Goal: Obtain resource: Obtain resource

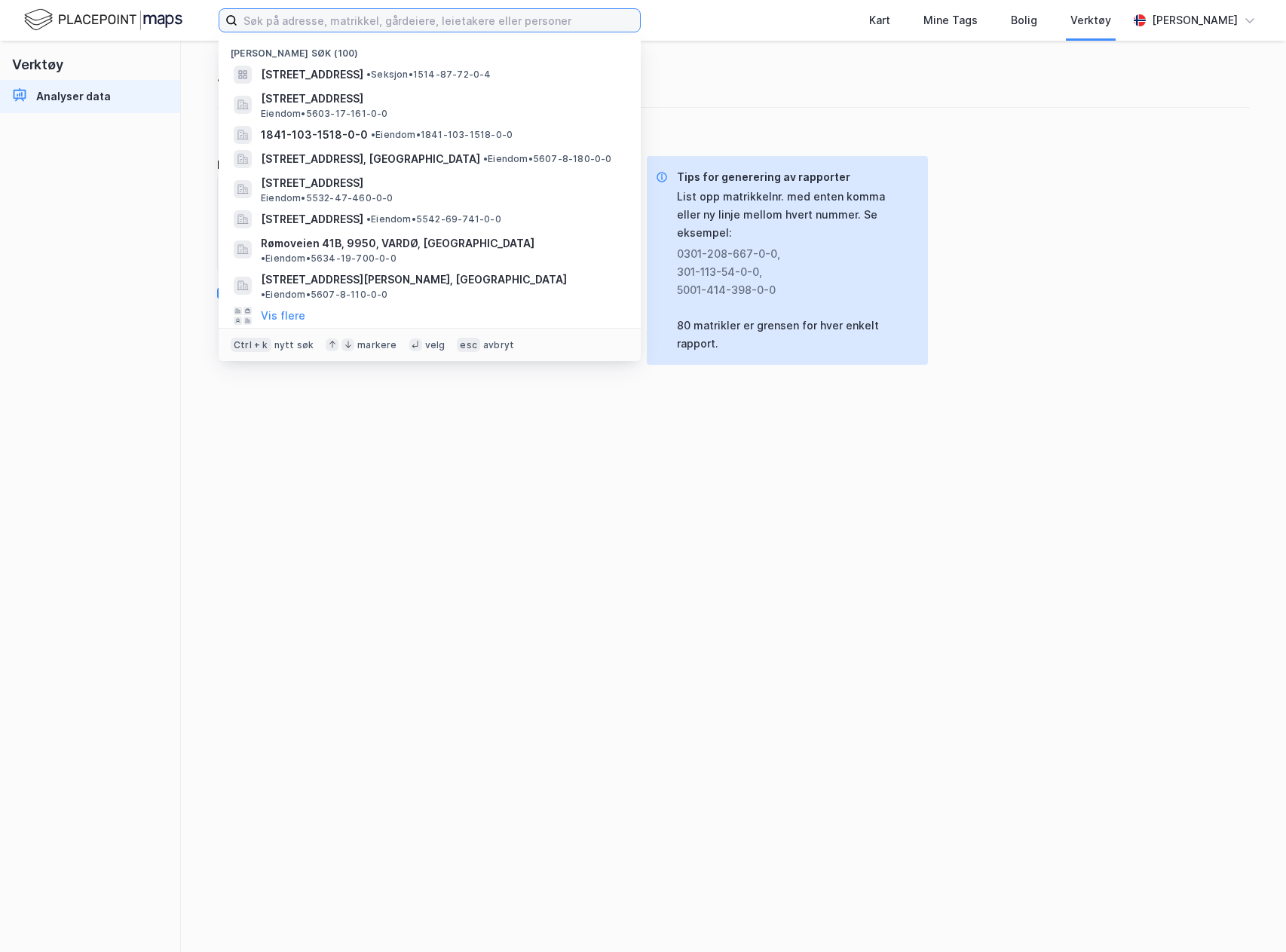
click at [327, 25] on input at bounding box center [439, 20] width 403 height 23
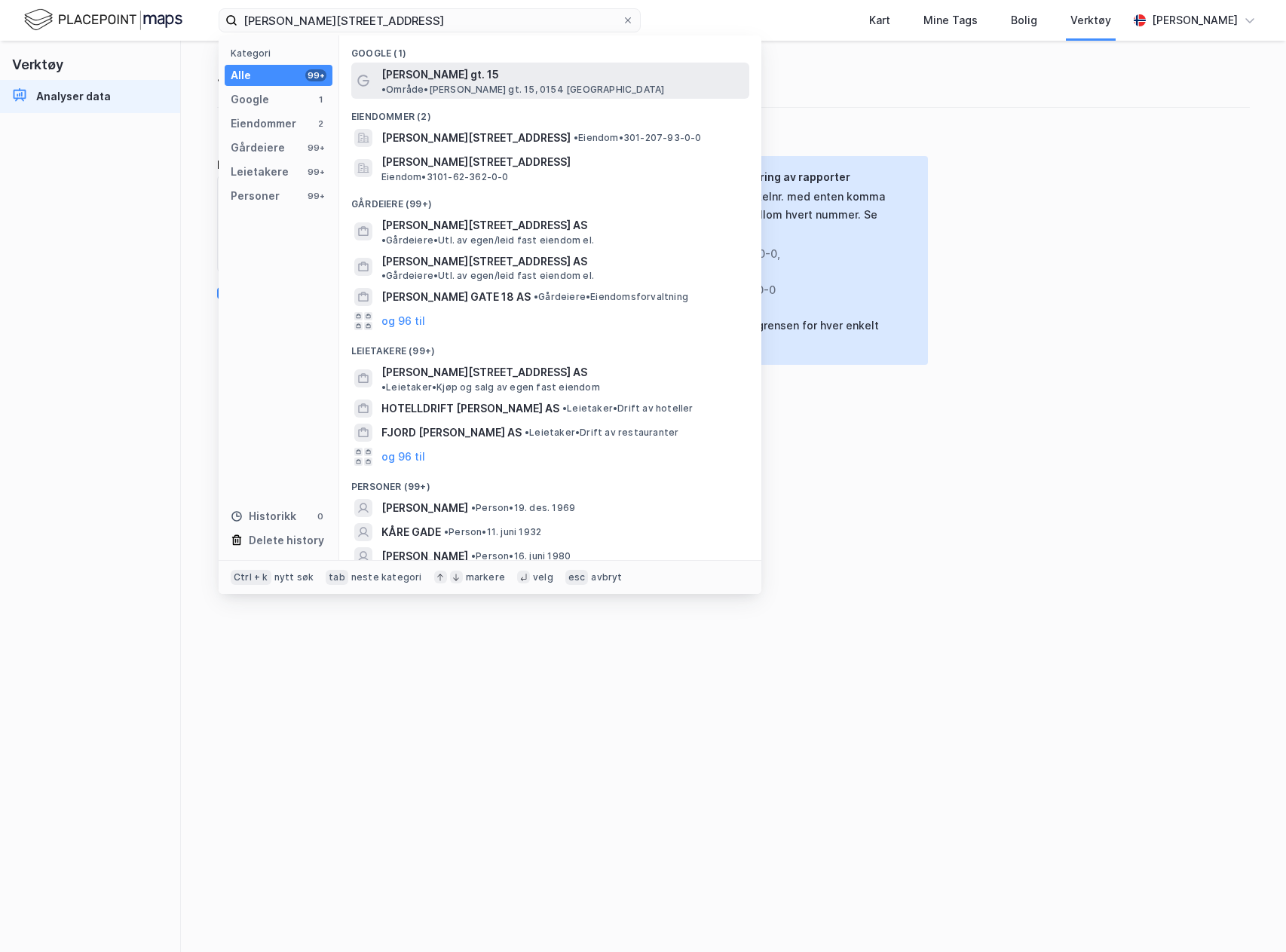
click at [400, 73] on span "[PERSON_NAME] gt. 15" at bounding box center [440, 74] width 118 height 18
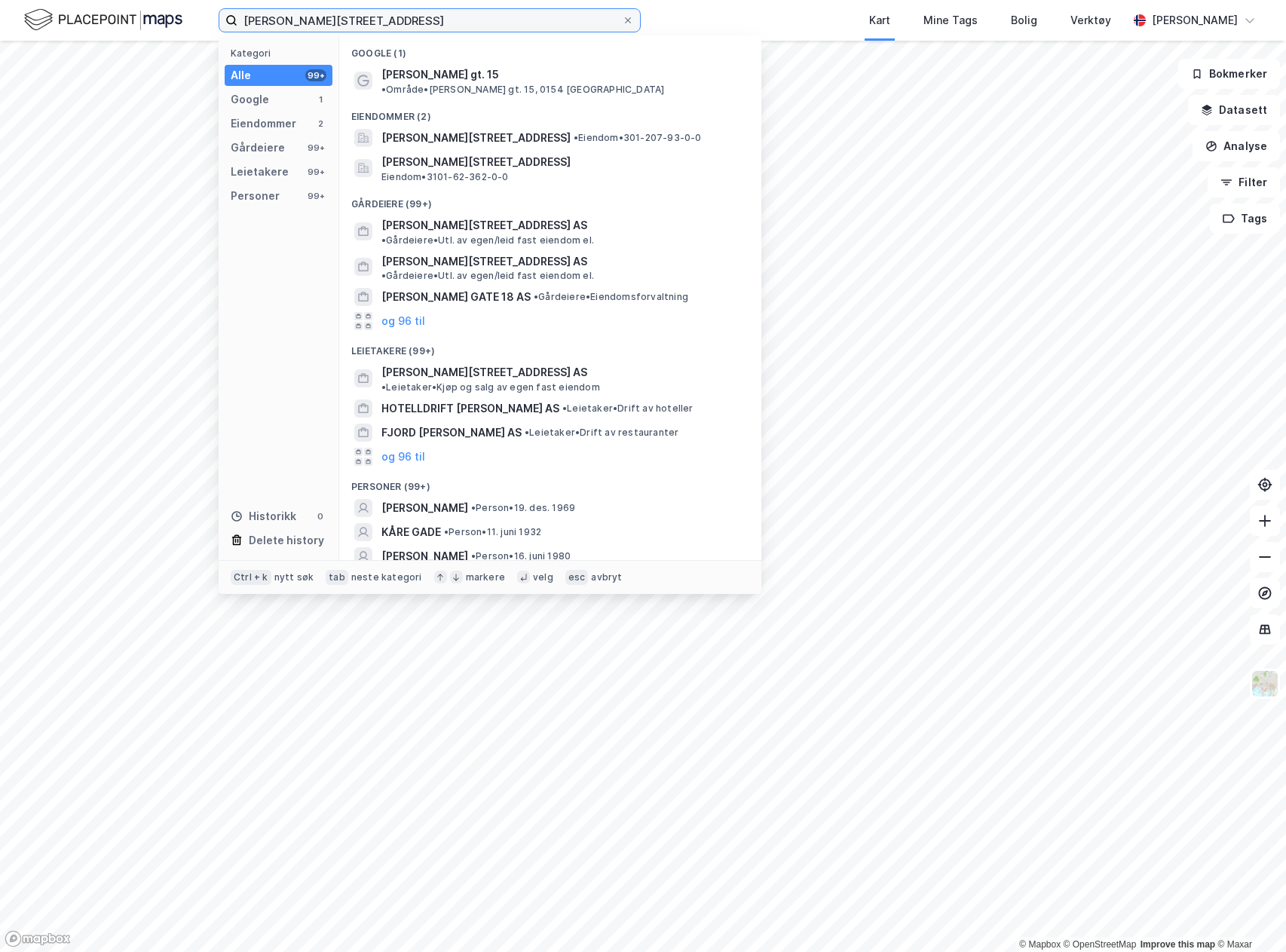
click at [359, 27] on input "[PERSON_NAME][STREET_ADDRESS]" at bounding box center [430, 20] width 385 height 23
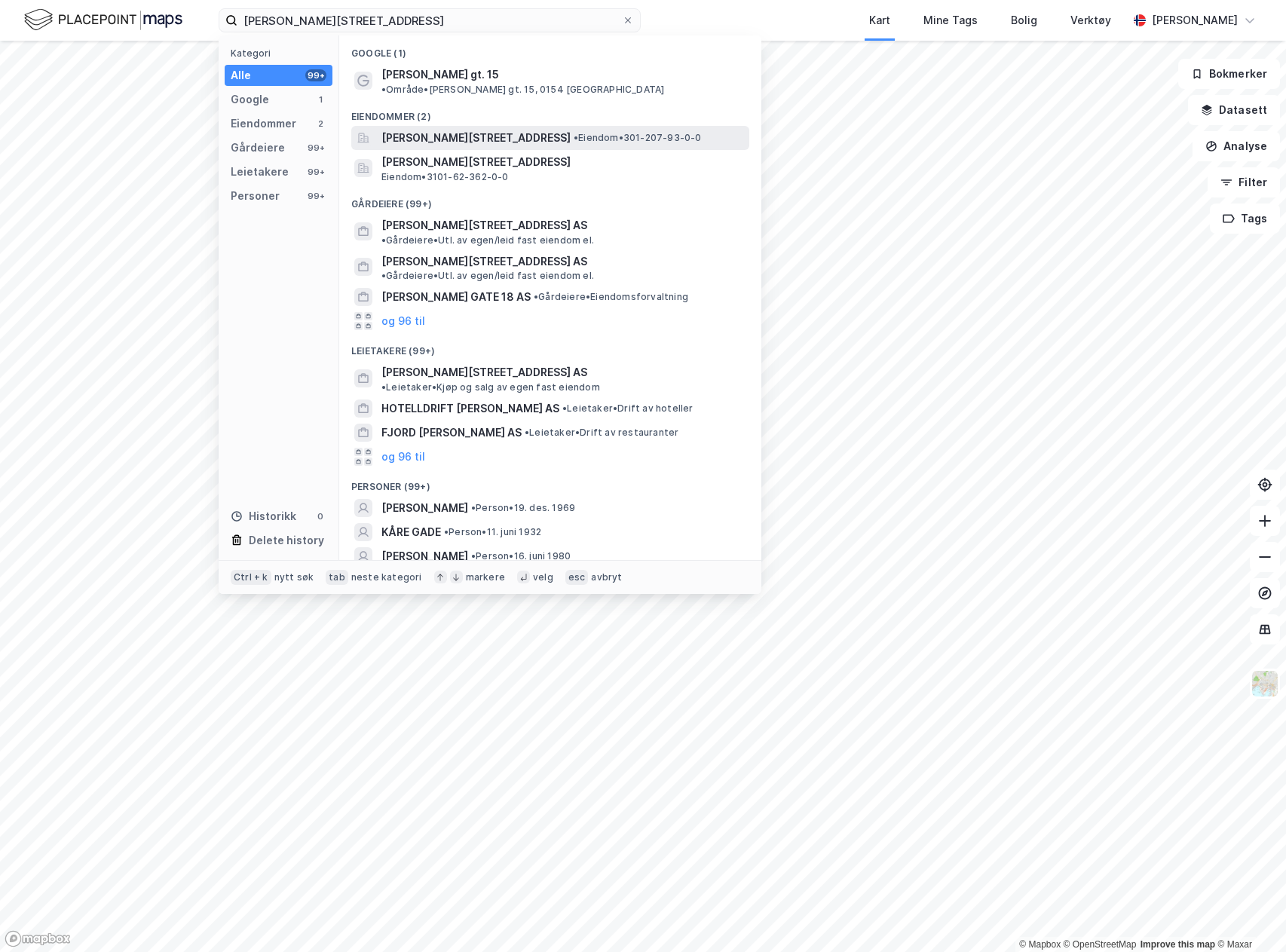
click at [457, 129] on span "[PERSON_NAME][STREET_ADDRESS]" at bounding box center [476, 138] width 190 height 18
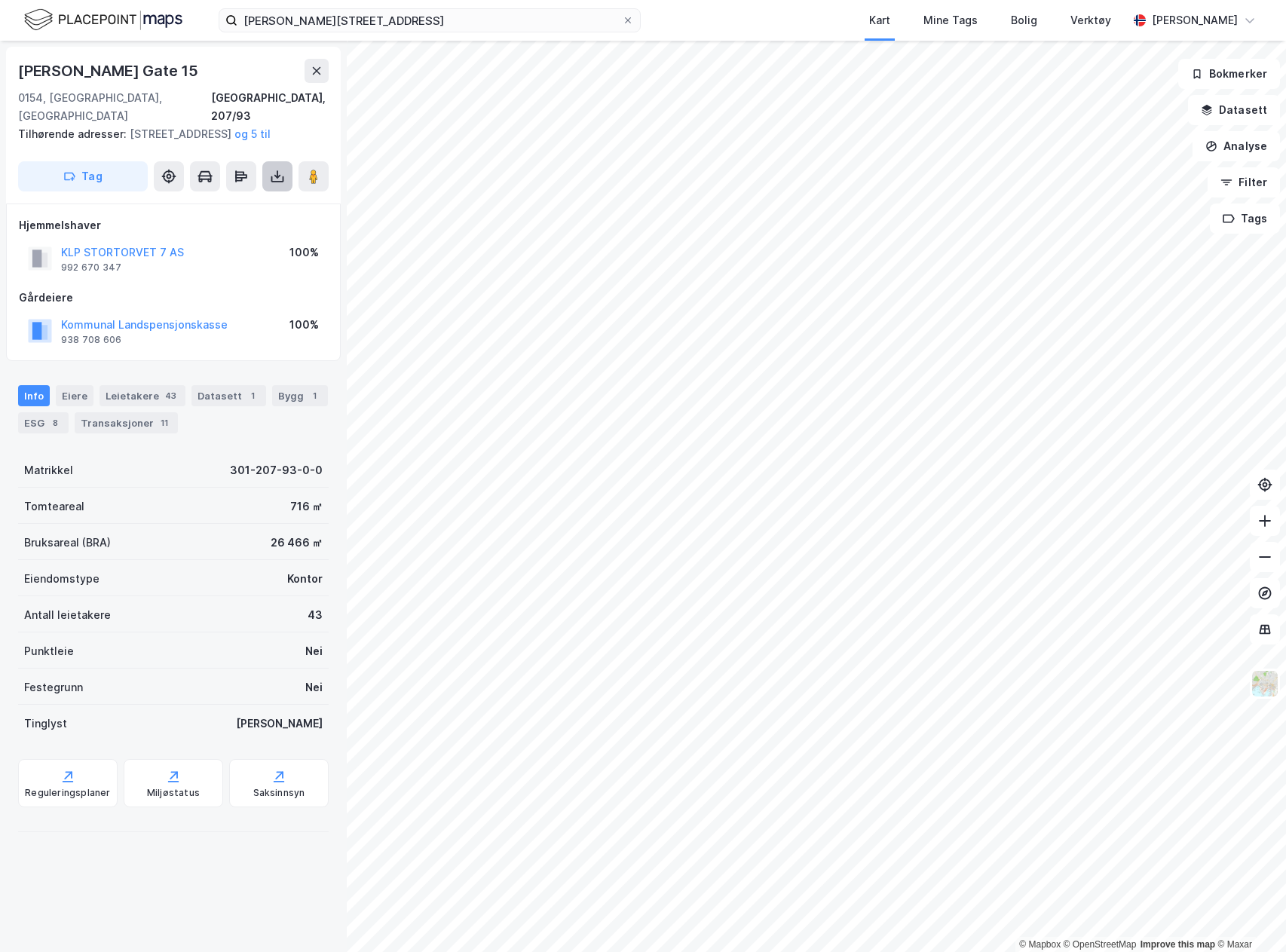
click at [273, 185] on button at bounding box center [277, 176] width 30 height 30
click at [241, 207] on div "Last ned grunnbok" at bounding box center [203, 206] width 87 height 12
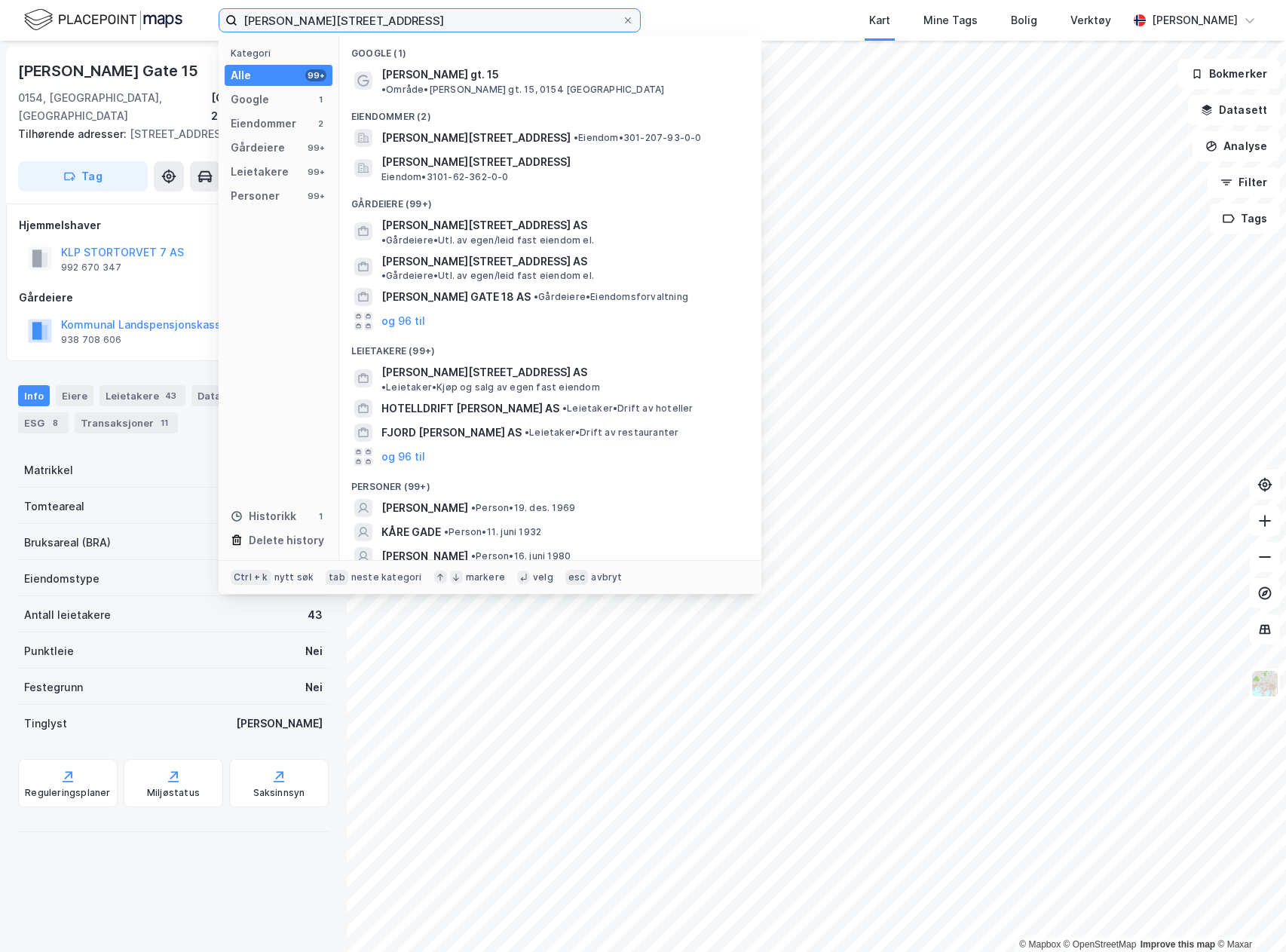
click at [361, 22] on input "[PERSON_NAME][STREET_ADDRESS]" at bounding box center [430, 20] width 385 height 23
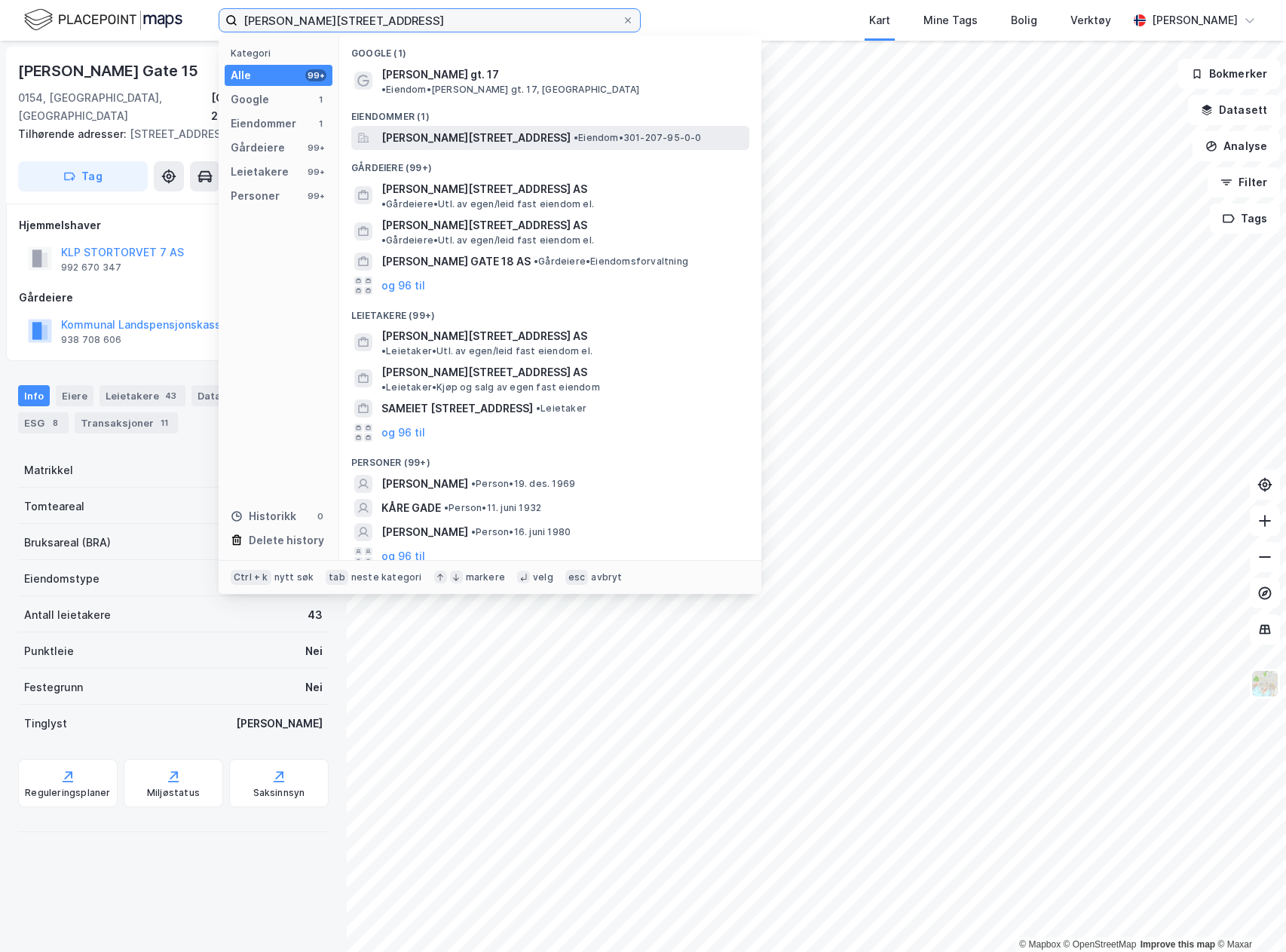
type input "[PERSON_NAME][STREET_ADDRESS]"
click at [434, 129] on span "[PERSON_NAME][STREET_ADDRESS]" at bounding box center [476, 138] width 190 height 18
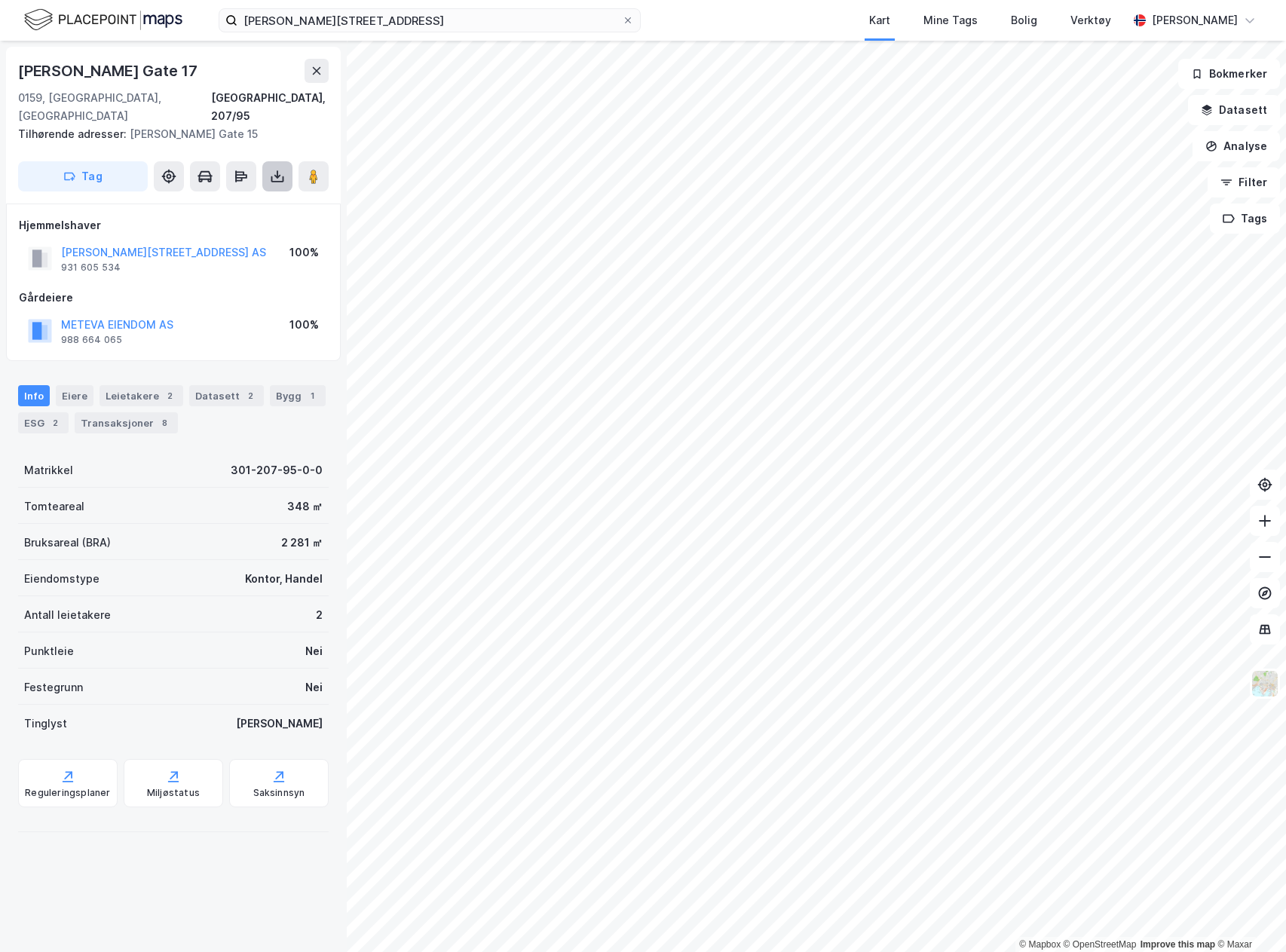
click at [275, 169] on icon at bounding box center [277, 177] width 15 height 15
click at [230, 200] on div "Last ned grunnbok" at bounding box center [203, 206] width 87 height 12
